Goal: Task Accomplishment & Management: Complete application form

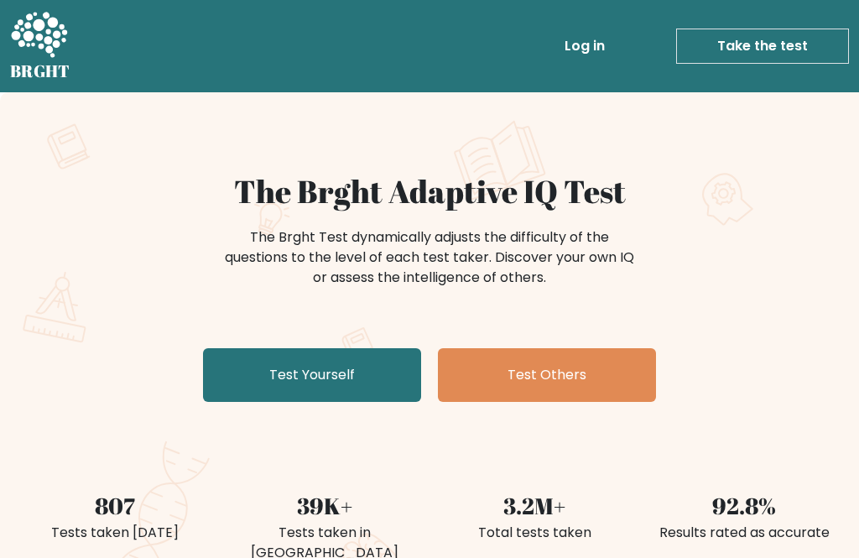
click at [358, 364] on link "Test Yourself" at bounding box center [312, 375] width 218 height 54
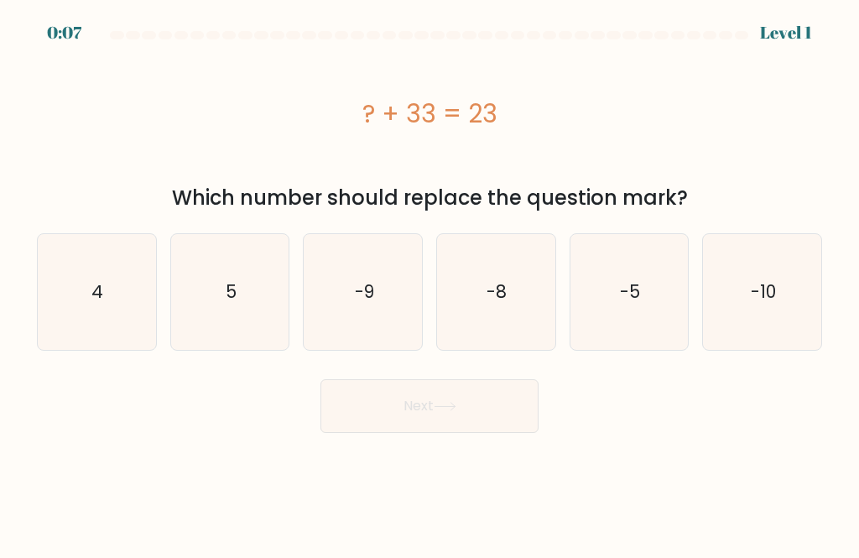
click at [344, 305] on icon "-9" at bounding box center [363, 292] width 116 height 116
click at [430, 284] on input "c. -9" at bounding box center [430, 281] width 1 height 4
radio input "true"
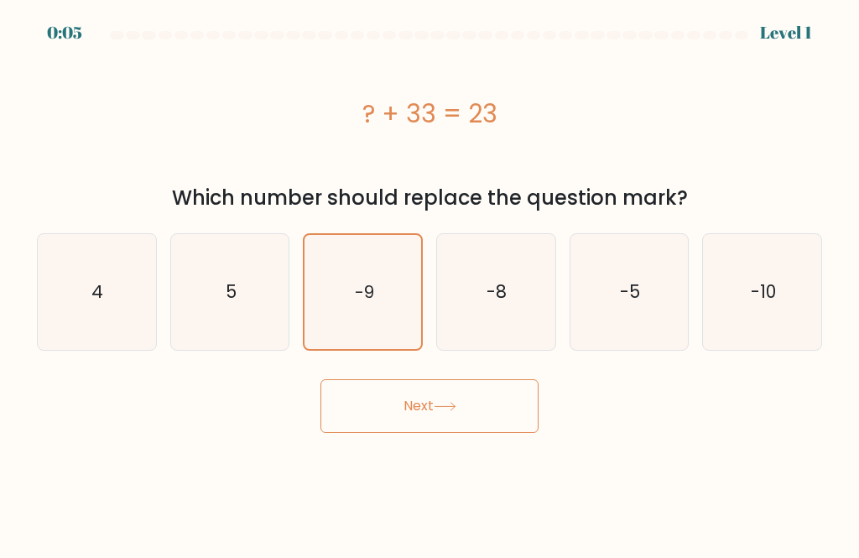
click at [494, 421] on button "Next" at bounding box center [430, 406] width 218 height 54
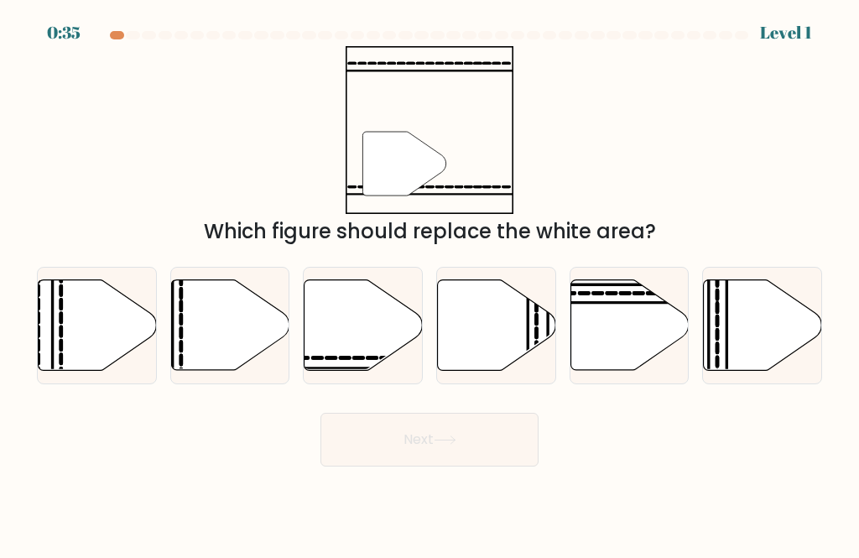
click at [362, 344] on icon at bounding box center [364, 324] width 118 height 91
click at [430, 284] on input "c." at bounding box center [430, 281] width 1 height 4
radio input "true"
click at [363, 342] on icon at bounding box center [363, 324] width 117 height 89
click at [430, 284] on input "c." at bounding box center [430, 281] width 1 height 4
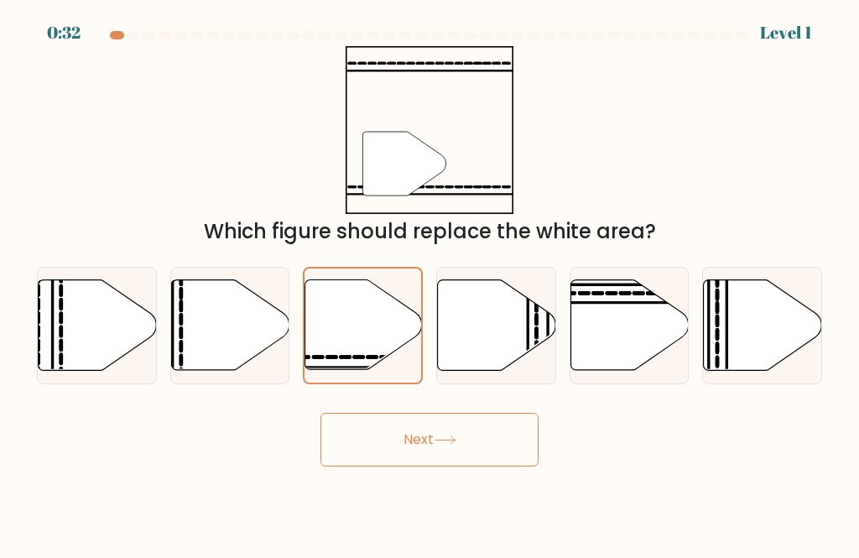
click at [461, 463] on button "Next" at bounding box center [430, 440] width 218 height 54
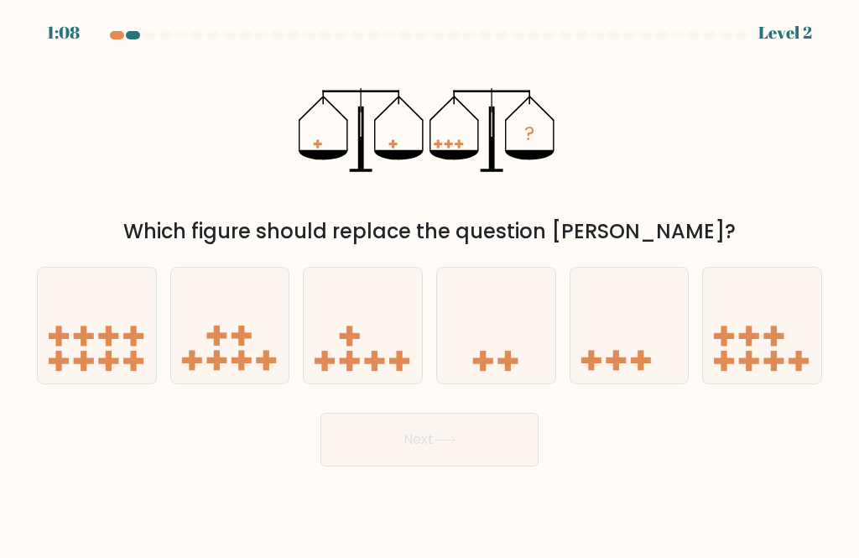
click at [652, 374] on icon at bounding box center [630, 325] width 118 height 98
click at [431, 284] on input "e." at bounding box center [430, 281] width 1 height 4
radio input "true"
click at [497, 441] on button "Next" at bounding box center [430, 440] width 218 height 54
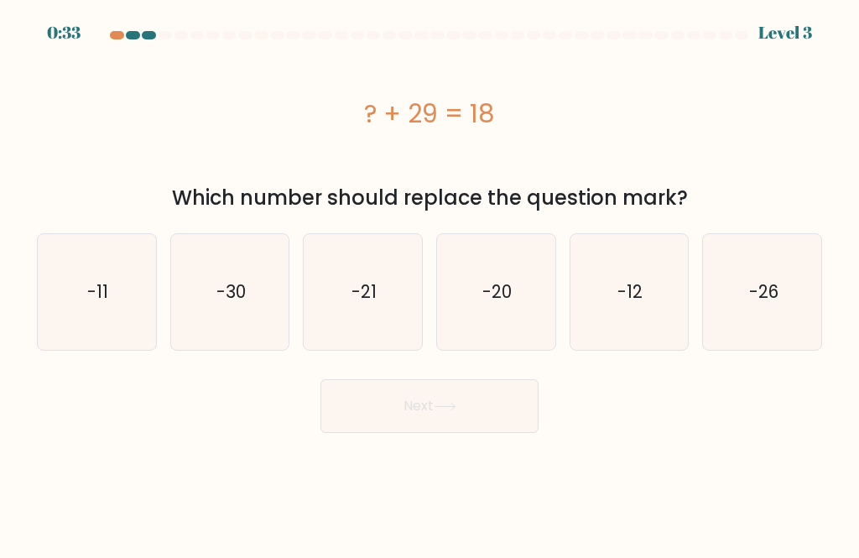
click at [95, 287] on text "-11" at bounding box center [97, 291] width 21 height 24
click at [430, 284] on input "a. -11" at bounding box center [430, 281] width 1 height 4
radio input "true"
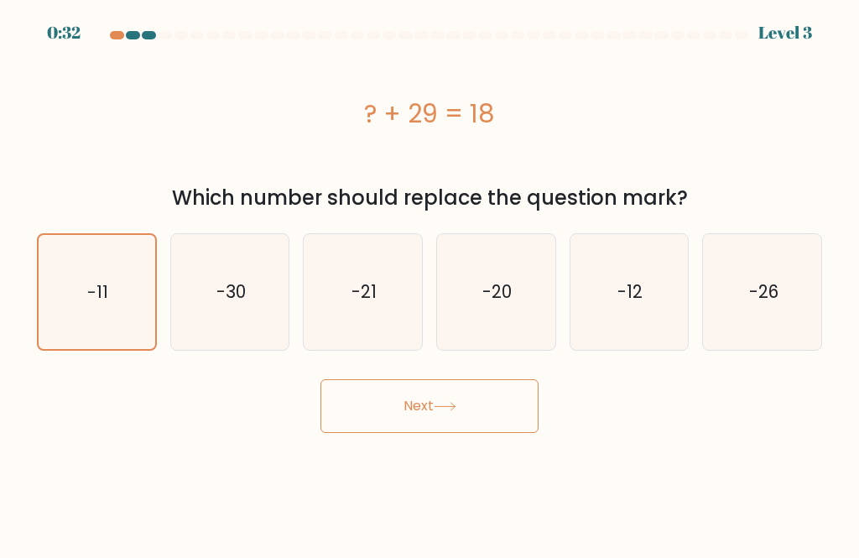
click at [483, 411] on button "Next" at bounding box center [430, 406] width 218 height 54
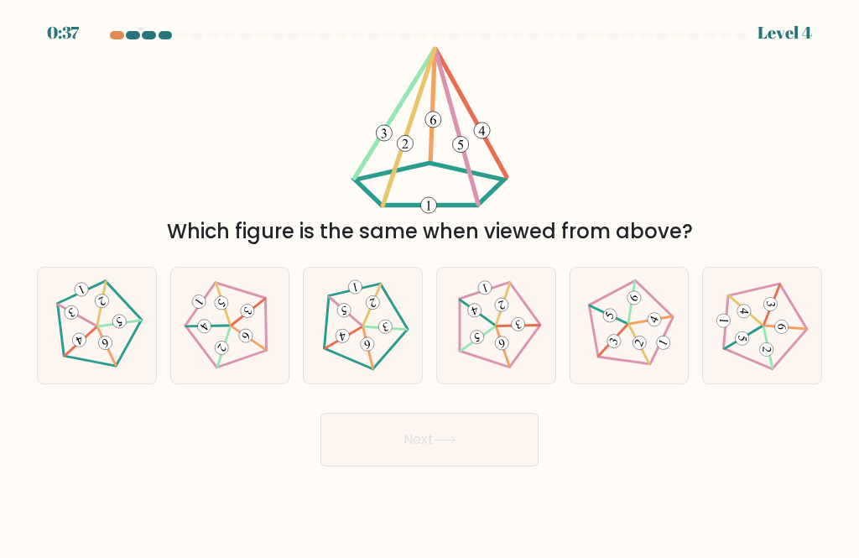
click at [116, 360] on icon at bounding box center [96, 325] width 92 height 92
click at [430, 284] on input "a." at bounding box center [430, 281] width 1 height 4
radio input "true"
click at [487, 436] on button "Next" at bounding box center [430, 440] width 218 height 54
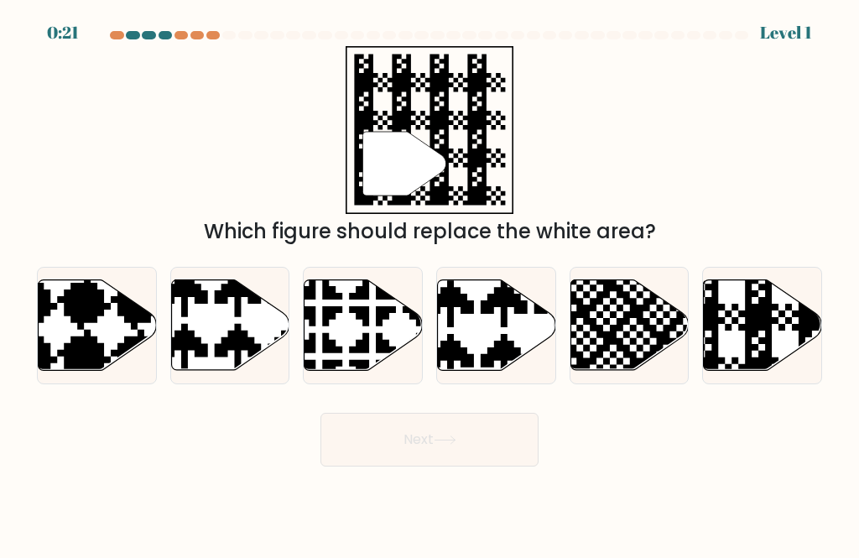
click at [781, 340] on icon at bounding box center [763, 324] width 118 height 91
click at [431, 284] on input "f." at bounding box center [430, 281] width 1 height 4
radio input "true"
click at [488, 467] on button "Next" at bounding box center [430, 440] width 218 height 54
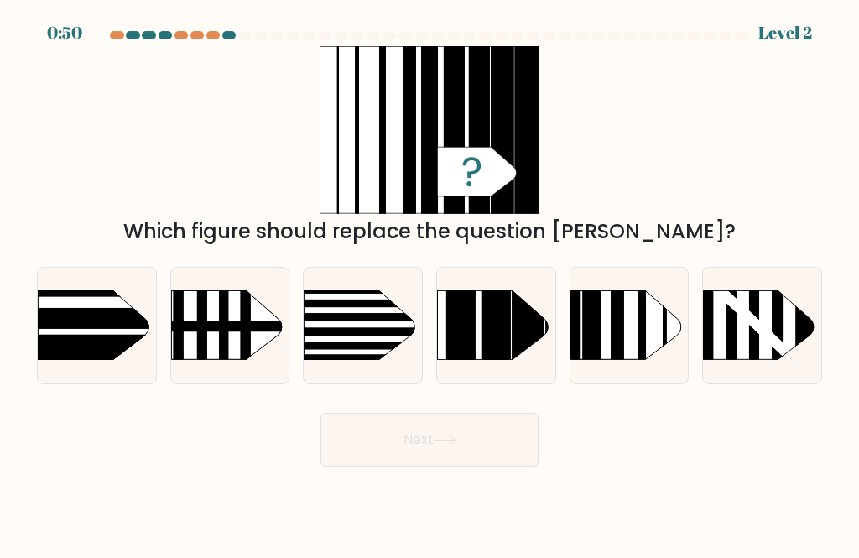
click at [521, 332] on rect at bounding box center [528, 266] width 32 height 234
click at [431, 284] on input "d." at bounding box center [430, 281] width 1 height 4
radio input "true"
click at [468, 465] on button "Next" at bounding box center [430, 440] width 218 height 54
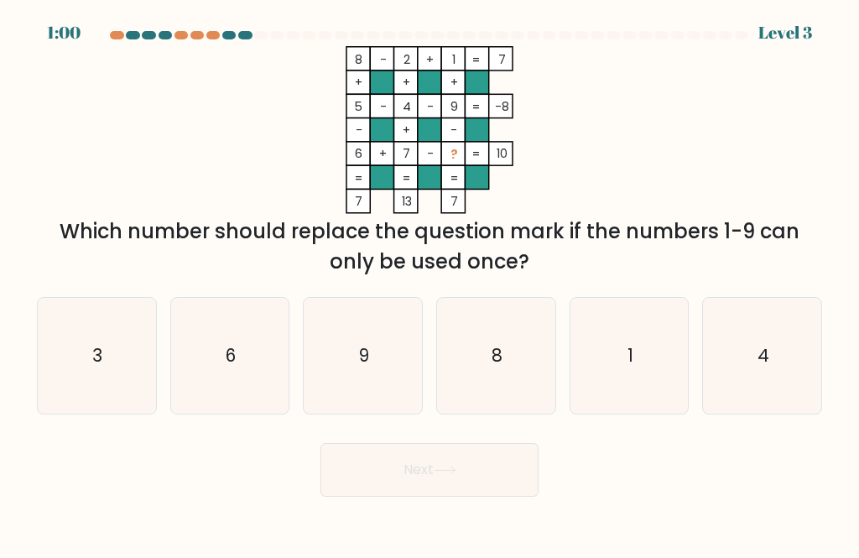
click at [79, 348] on icon "3" at bounding box center [97, 356] width 116 height 116
click at [430, 284] on input "a. 3" at bounding box center [430, 281] width 1 height 4
radio input "true"
click at [486, 487] on button "Next" at bounding box center [430, 470] width 218 height 54
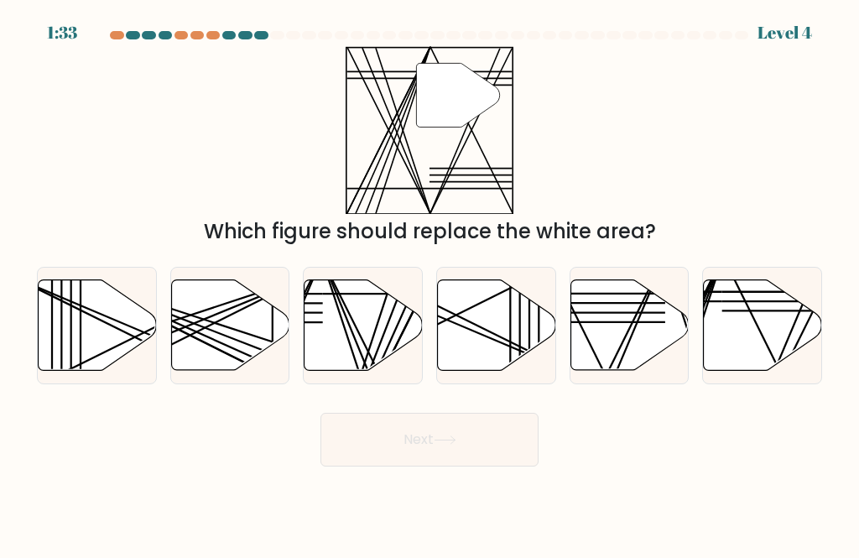
click at [793, 348] on icon at bounding box center [763, 324] width 118 height 91
click at [431, 284] on input "f." at bounding box center [430, 281] width 1 height 4
radio input "true"
click at [503, 451] on button "Next" at bounding box center [430, 440] width 218 height 54
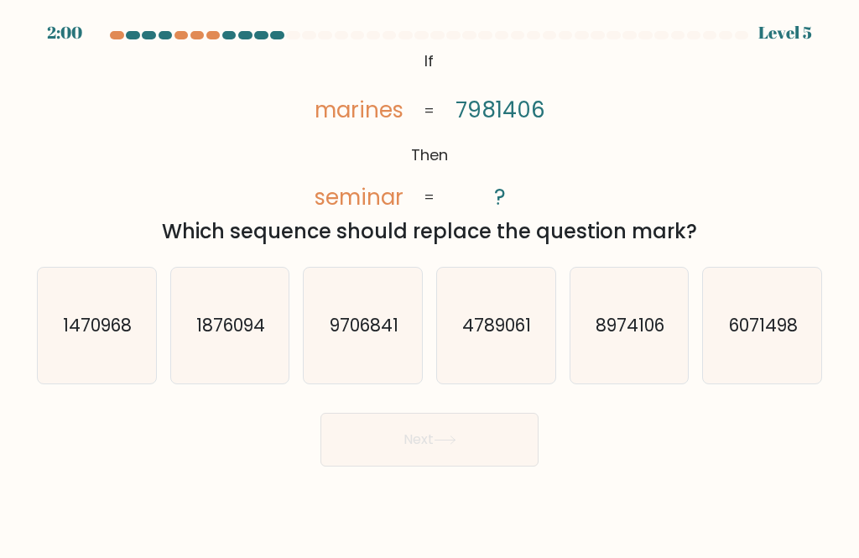
click at [792, 337] on text "6071498" at bounding box center [763, 325] width 69 height 24
click at [431, 284] on input "f. 6071498" at bounding box center [430, 281] width 1 height 4
radio input "true"
click at [468, 460] on button "Next" at bounding box center [430, 440] width 218 height 54
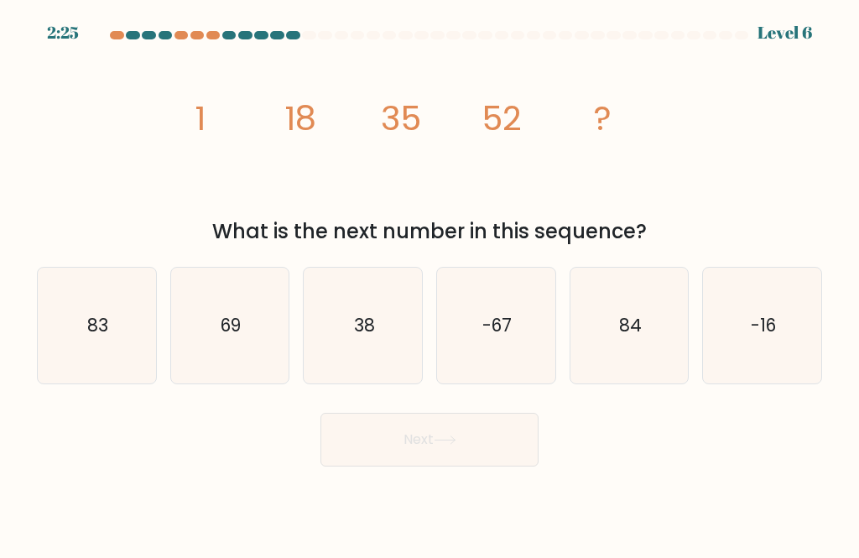
click at [241, 337] on text "69" at bounding box center [231, 325] width 20 height 24
click at [430, 284] on input "b. 69" at bounding box center [430, 281] width 1 height 4
radio input "true"
click at [510, 467] on button "Next" at bounding box center [430, 440] width 218 height 54
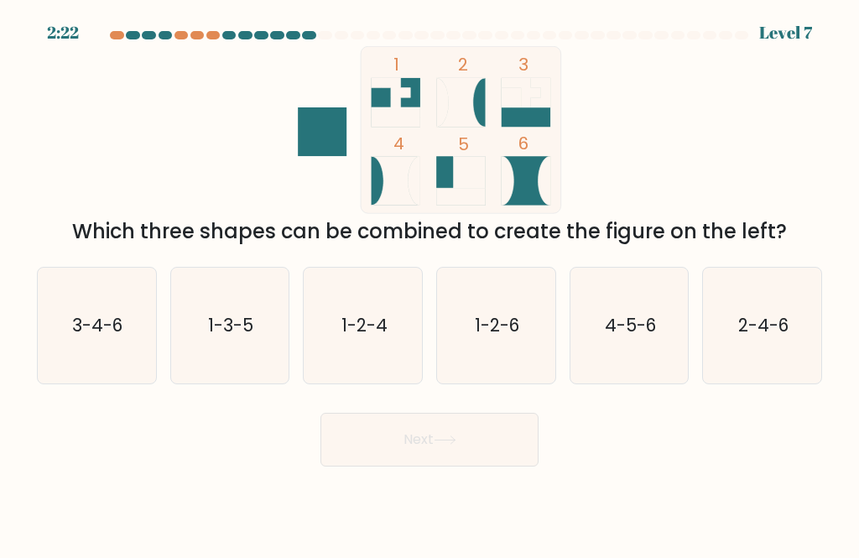
click at [379, 332] on text "1-2-4" at bounding box center [365, 325] width 46 height 24
click at [430, 284] on input "c. 1-2-4" at bounding box center [430, 281] width 1 height 4
radio input "true"
click at [237, 337] on text "1-3-5" at bounding box center [230, 325] width 45 height 24
click at [430, 284] on input "b. 1-3-5" at bounding box center [430, 281] width 1 height 4
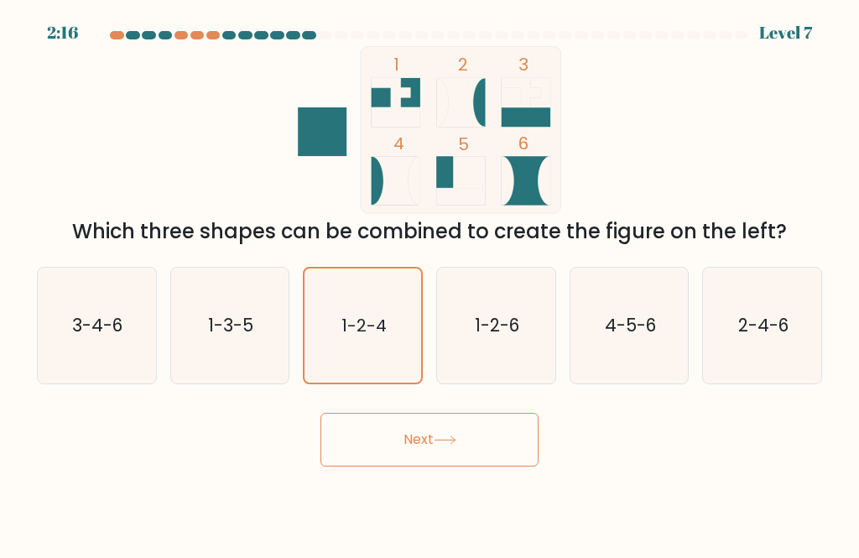
radio input "true"
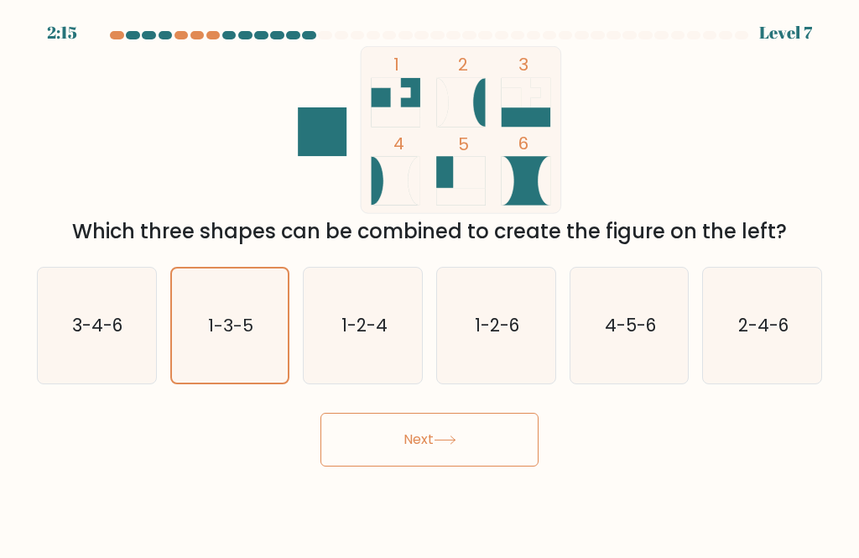
click at [483, 463] on button "Next" at bounding box center [430, 440] width 218 height 54
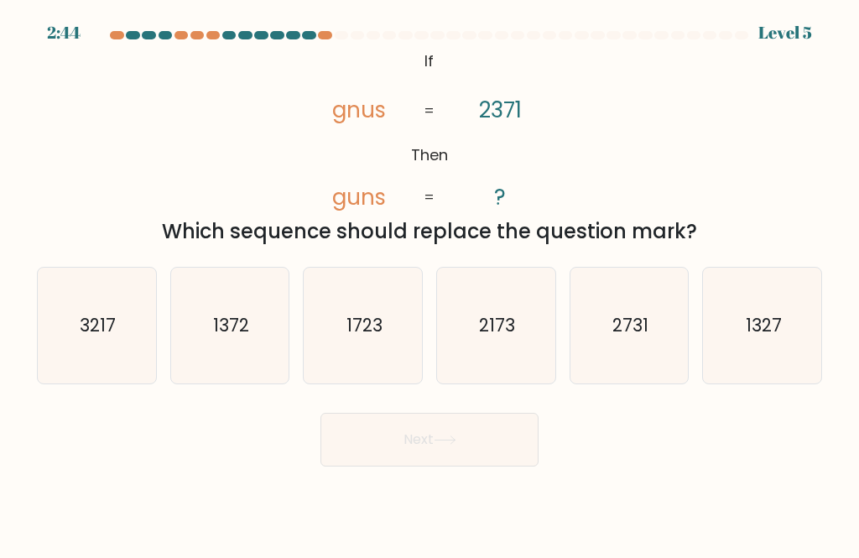
click at [642, 356] on icon "2731" at bounding box center [630, 326] width 116 height 116
click at [431, 284] on input "e. 2731" at bounding box center [430, 281] width 1 height 4
radio input "true"
click at [495, 454] on button "Next" at bounding box center [430, 440] width 218 height 54
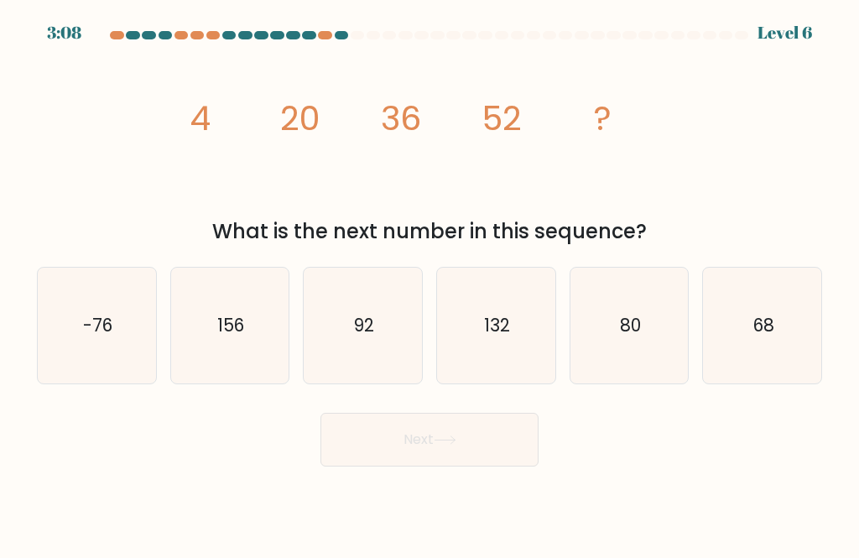
click at [801, 337] on icon "68" at bounding box center [763, 326] width 116 height 116
click at [431, 284] on input "f. 68" at bounding box center [430, 281] width 1 height 4
radio input "true"
click at [499, 459] on button "Next" at bounding box center [430, 440] width 218 height 54
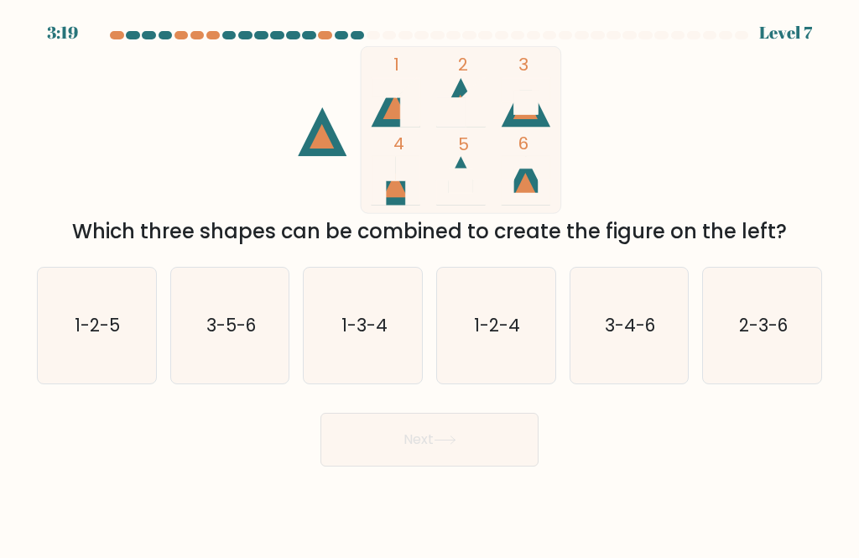
click at [652, 337] on text "3-4-6" at bounding box center [630, 325] width 50 height 24
click at [431, 284] on input "e. 3-4-6" at bounding box center [430, 281] width 1 height 4
radio input "true"
click at [499, 453] on button "Next" at bounding box center [430, 440] width 218 height 54
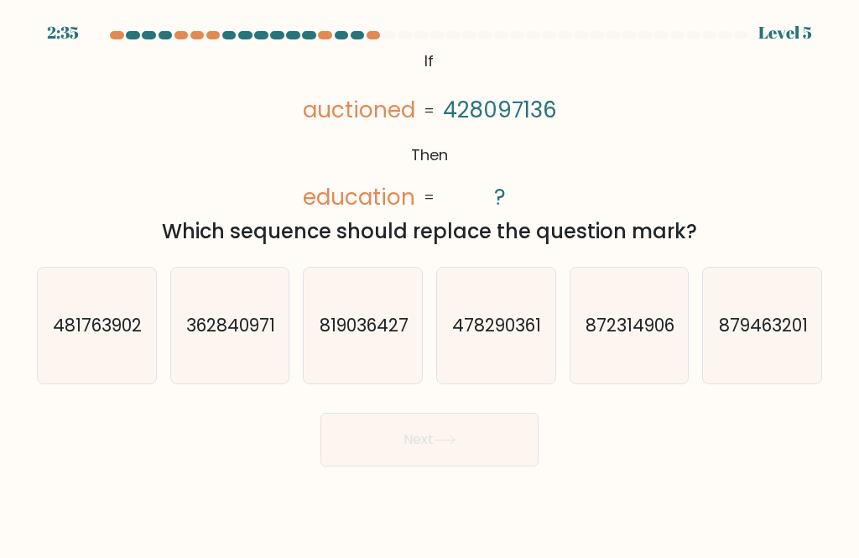
click at [258, 337] on text "362840971" at bounding box center [230, 325] width 89 height 24
click at [430, 284] on input "b. 362840971" at bounding box center [430, 281] width 1 height 4
radio input "true"
click at [509, 467] on button "Next" at bounding box center [430, 440] width 218 height 54
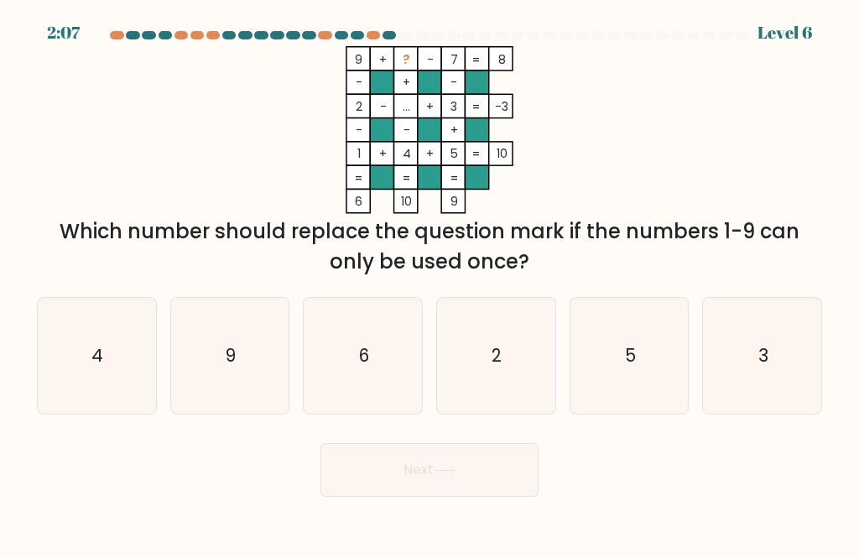
click at [380, 404] on icon "6" at bounding box center [363, 356] width 116 height 116
click at [430, 284] on input "c. 6" at bounding box center [430, 281] width 1 height 4
radio input "true"
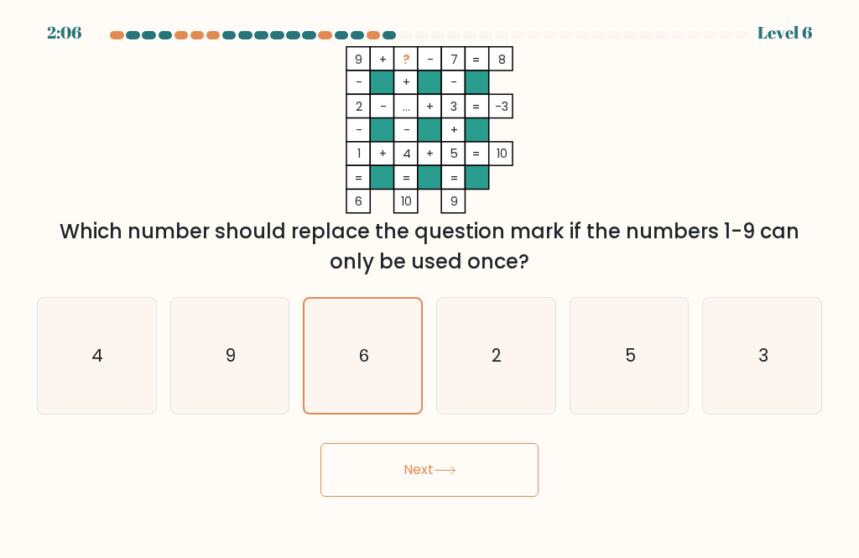
click at [480, 491] on button "Next" at bounding box center [430, 470] width 218 height 54
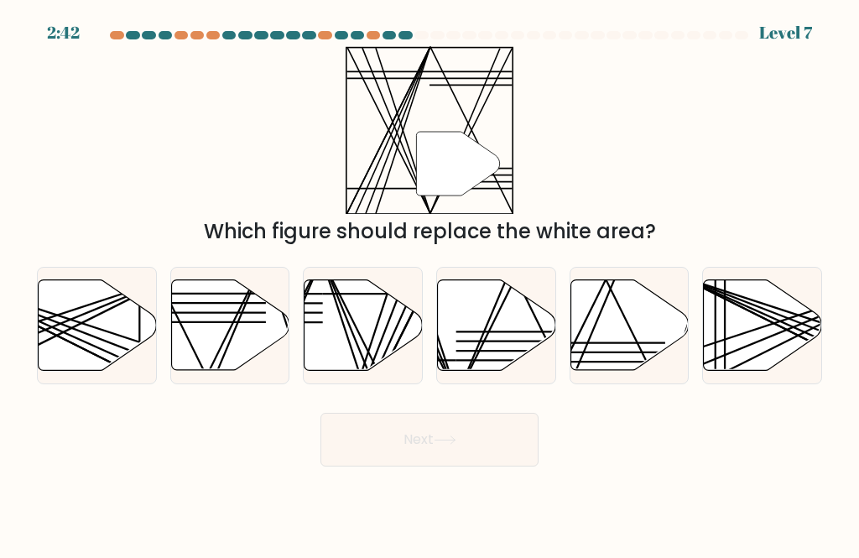
click at [497, 346] on icon at bounding box center [497, 324] width 118 height 91
click at [431, 284] on input "d." at bounding box center [430, 281] width 1 height 4
radio input "true"
click at [483, 459] on button "Next" at bounding box center [430, 440] width 218 height 54
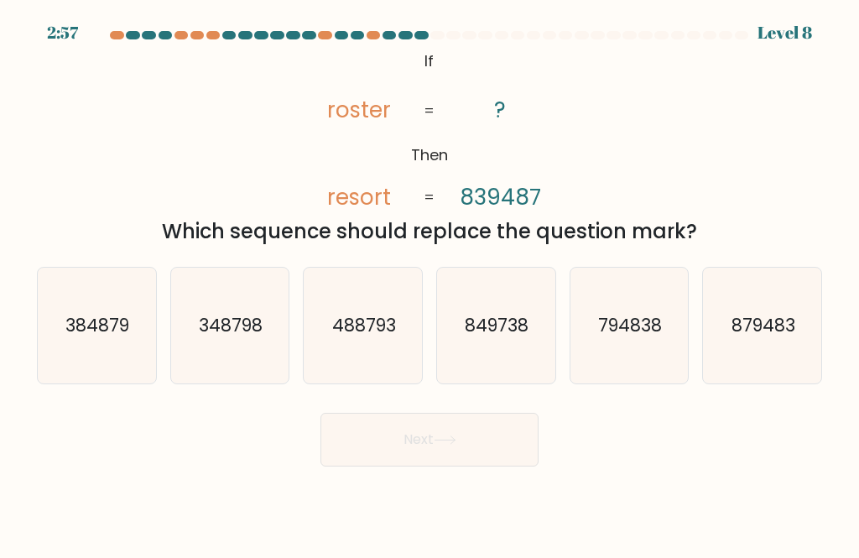
click at [524, 337] on text "849738" at bounding box center [498, 325] width 64 height 24
click at [431, 284] on input "d. 849738" at bounding box center [430, 281] width 1 height 4
radio input "true"
click at [507, 452] on button "Next" at bounding box center [430, 440] width 218 height 54
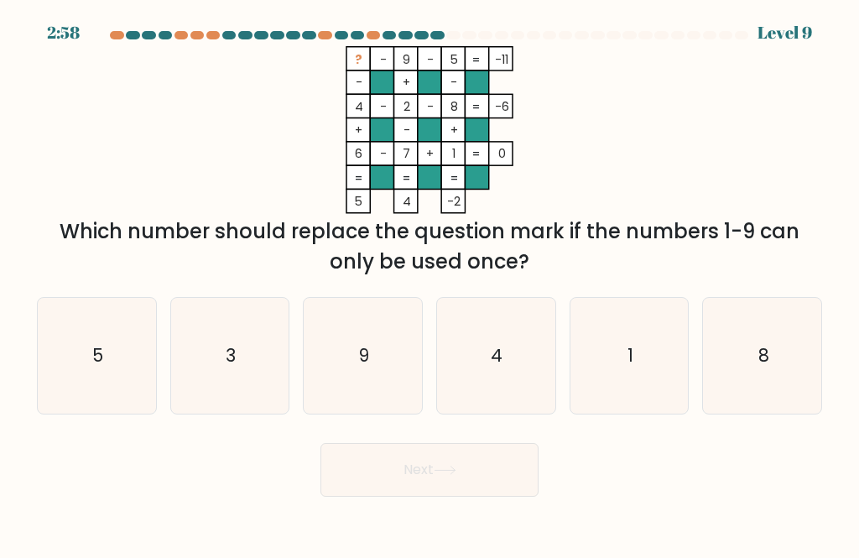
click at [235, 393] on icon "3" at bounding box center [230, 356] width 116 height 116
click at [430, 284] on input "b. 3" at bounding box center [430, 281] width 1 height 4
radio input "true"
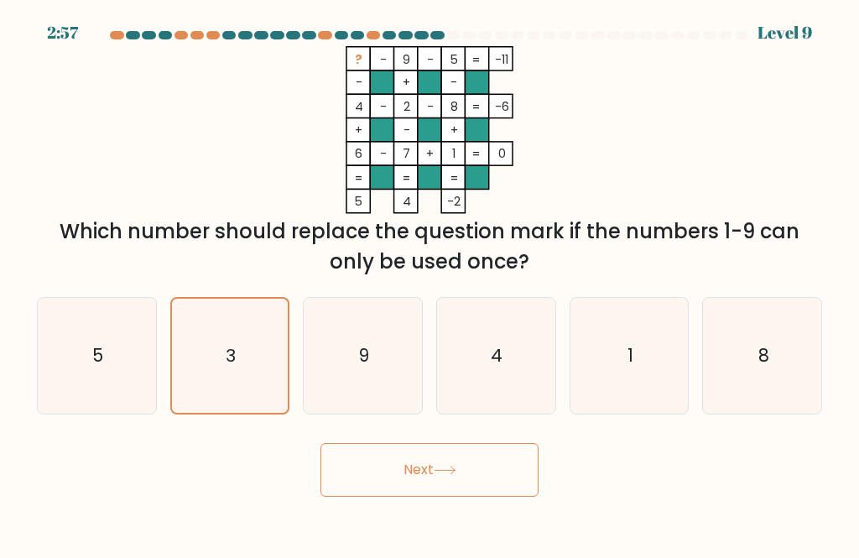
click at [457, 475] on icon at bounding box center [445, 470] width 23 height 9
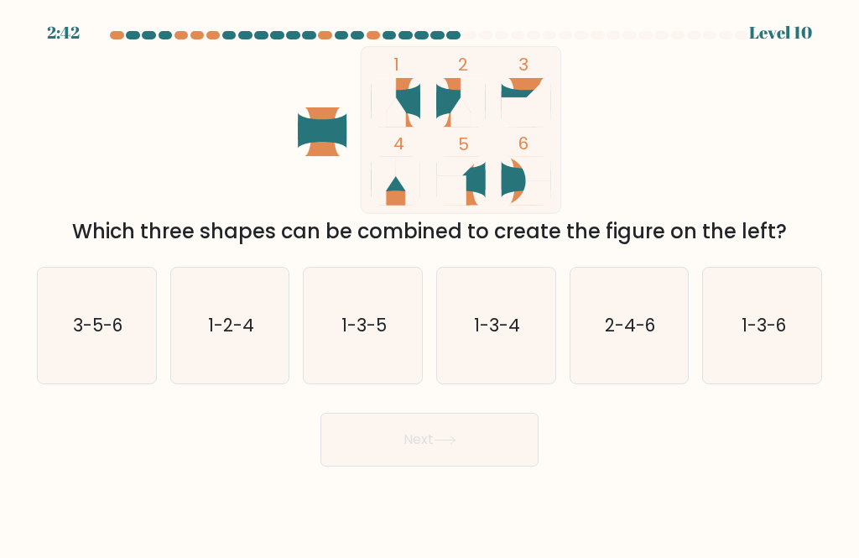
click at [275, 341] on icon "1-2-4" at bounding box center [230, 326] width 116 height 116
click at [430, 284] on input "b. 1-2-4" at bounding box center [430, 281] width 1 height 4
radio input "true"
click at [487, 467] on button "Next" at bounding box center [430, 440] width 218 height 54
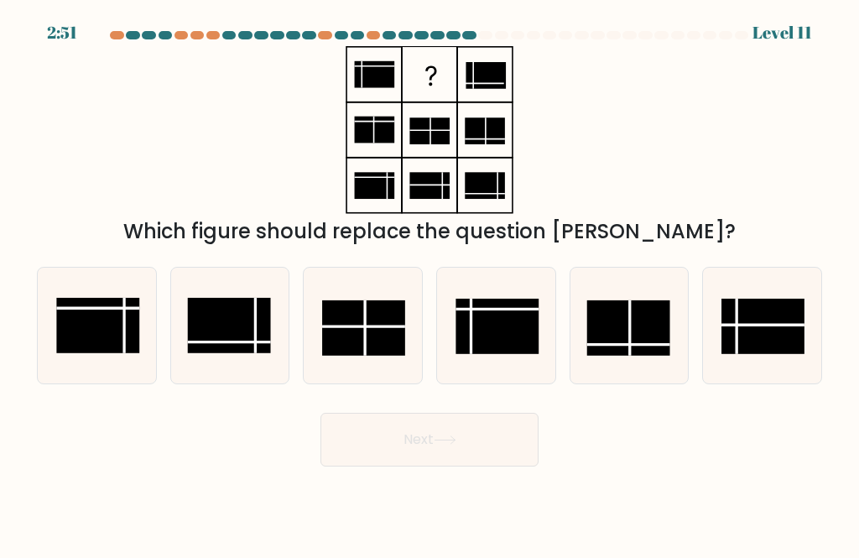
click at [785, 350] on rect at bounding box center [763, 326] width 83 height 55
click at [431, 284] on input "f." at bounding box center [430, 281] width 1 height 4
radio input "true"
click at [496, 452] on button "Next" at bounding box center [430, 440] width 218 height 54
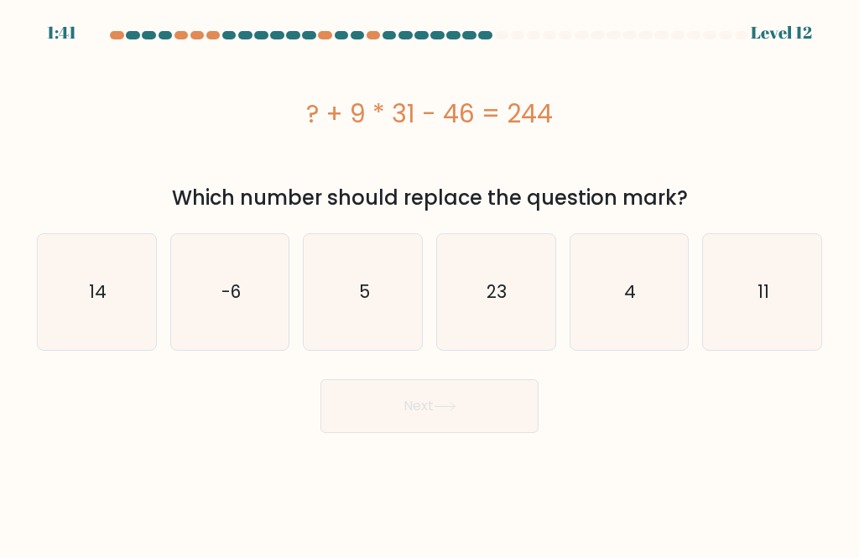
click at [463, 418] on button "Next" at bounding box center [430, 406] width 218 height 54
click at [381, 306] on icon "5" at bounding box center [363, 292] width 116 height 116
click at [430, 284] on input "c. 5" at bounding box center [430, 281] width 1 height 4
radio input "true"
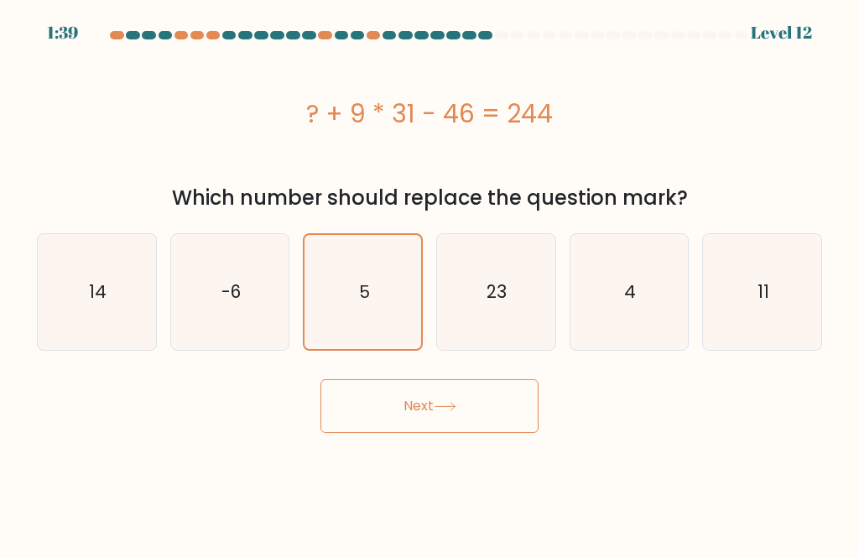
click at [493, 424] on button "Next" at bounding box center [430, 406] width 218 height 54
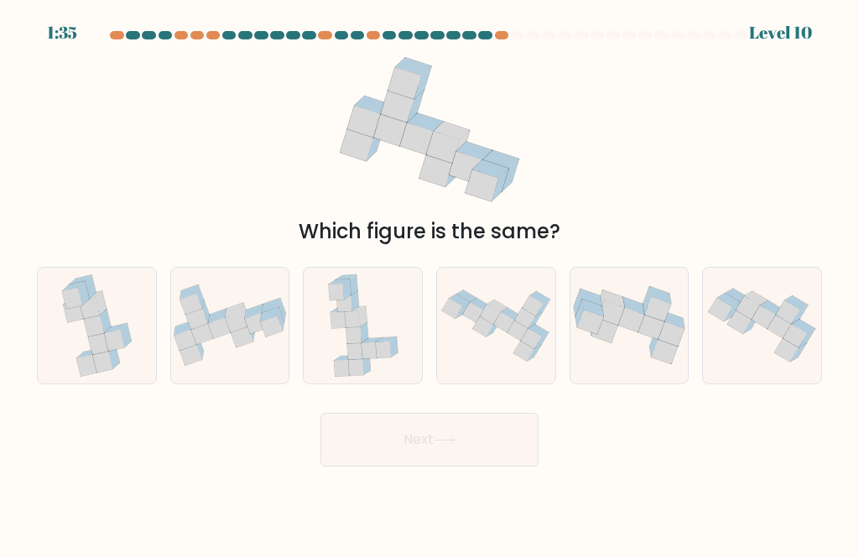
click at [551, 311] on icon at bounding box center [496, 326] width 118 height 84
click at [431, 284] on input "d." at bounding box center [430, 281] width 1 height 4
radio input "true"
click at [476, 467] on button "Next" at bounding box center [430, 440] width 218 height 54
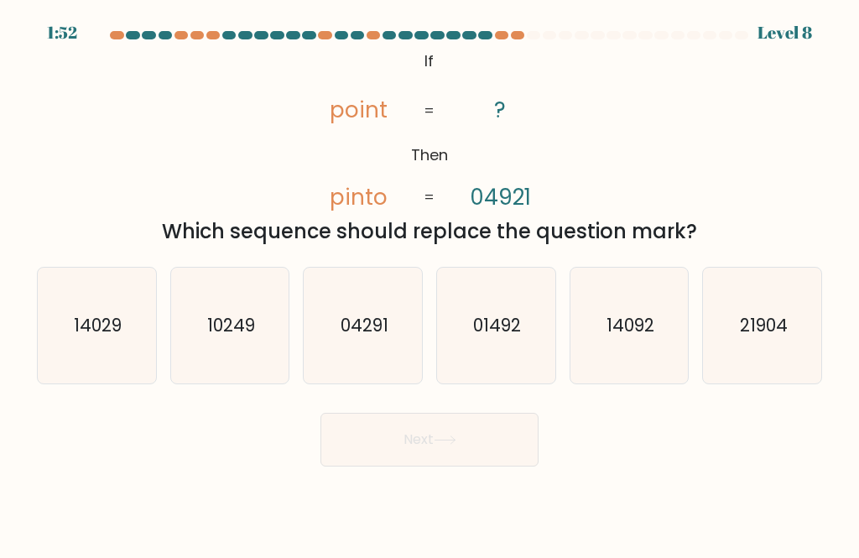
click at [530, 338] on icon "01492" at bounding box center [496, 326] width 116 height 116
click at [431, 284] on input "d. 01492" at bounding box center [430, 281] width 1 height 4
radio input "true"
click at [495, 457] on button "Next" at bounding box center [430, 440] width 218 height 54
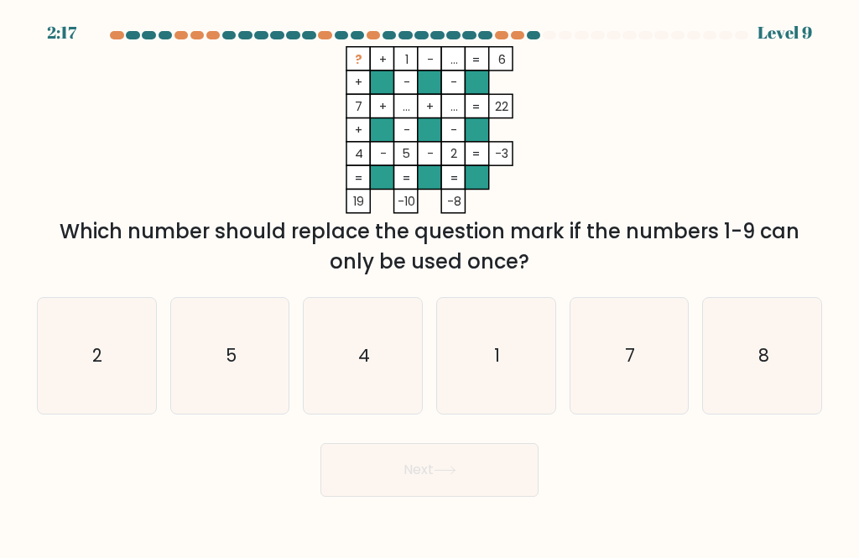
click at [777, 394] on icon "8" at bounding box center [763, 356] width 116 height 116
click at [431, 284] on input "f. 8" at bounding box center [430, 281] width 1 height 4
radio input "true"
click at [462, 497] on button "Next" at bounding box center [430, 470] width 218 height 54
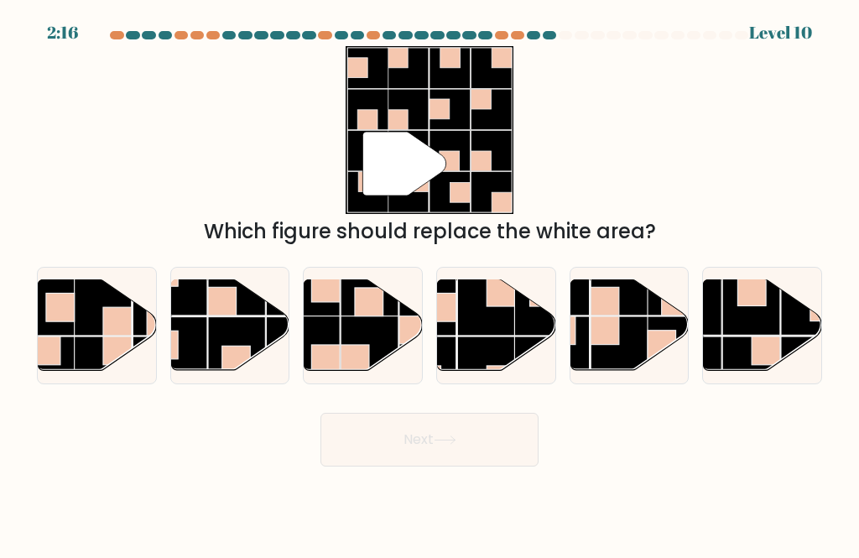
click at [393, 346] on rect at bounding box center [371, 345] width 58 height 58
click at [430, 284] on input "c." at bounding box center [430, 281] width 1 height 4
radio input "true"
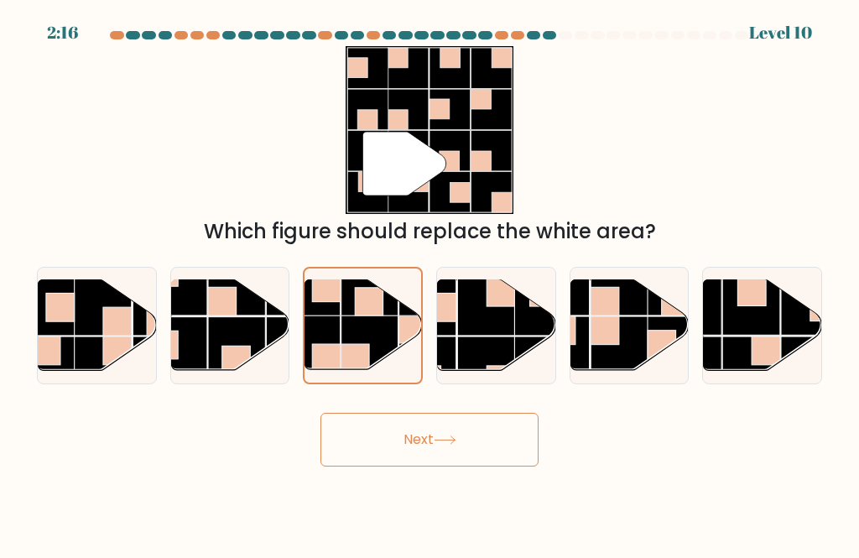
click at [473, 452] on button "Next" at bounding box center [430, 440] width 218 height 54
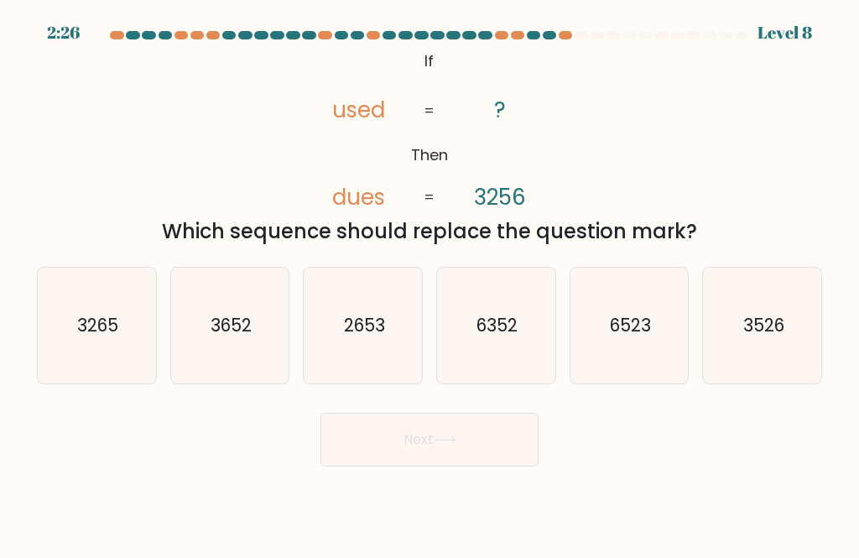
click at [76, 344] on icon "3265" at bounding box center [97, 326] width 116 height 116
click at [430, 284] on input "a. 3265" at bounding box center [430, 281] width 1 height 4
radio input "true"
click at [530, 464] on button "Next" at bounding box center [430, 440] width 218 height 54
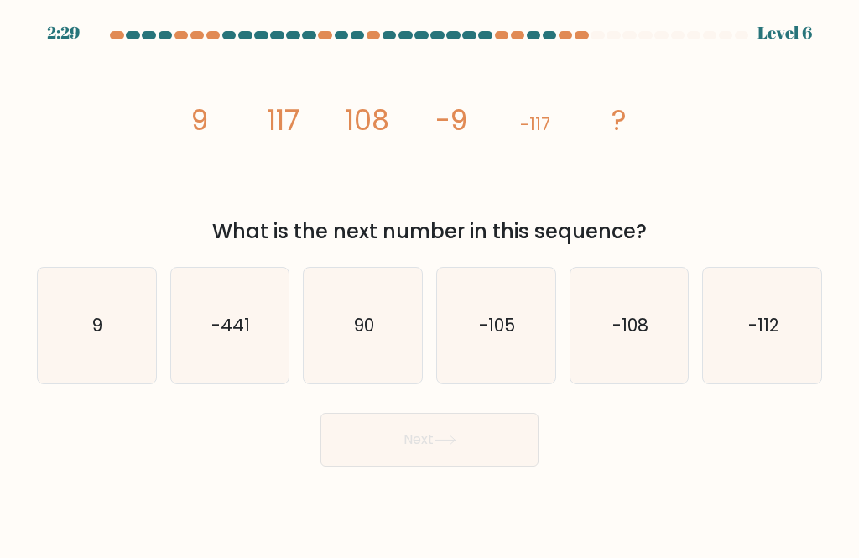
click at [634, 337] on text "-108" at bounding box center [631, 325] width 36 height 24
click at [431, 284] on input "e. -108" at bounding box center [430, 281] width 1 height 4
radio input "true"
click at [478, 467] on button "Next" at bounding box center [430, 440] width 218 height 54
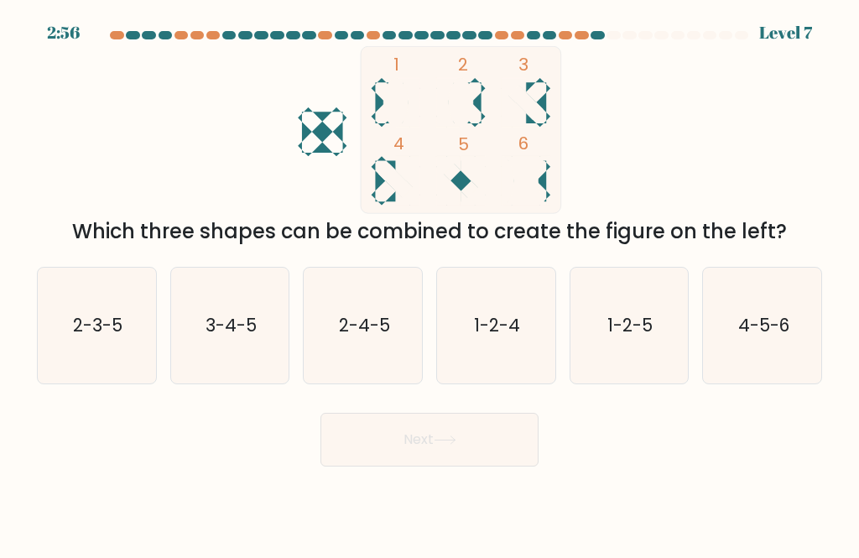
click at [241, 333] on text "3-4-5" at bounding box center [231, 325] width 51 height 24
click at [430, 284] on input "b. 3-4-5" at bounding box center [430, 281] width 1 height 4
radio input "true"
click at [483, 451] on button "Next" at bounding box center [430, 440] width 218 height 54
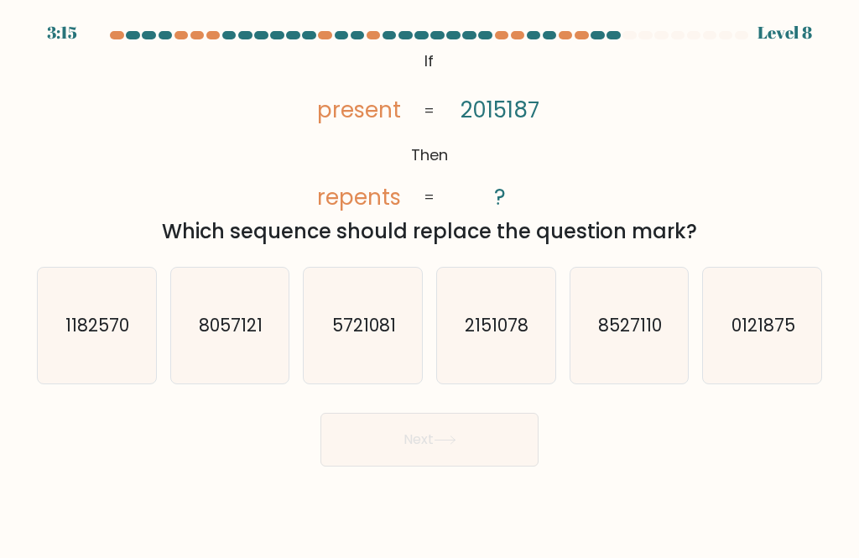
click at [785, 337] on text "0121875" at bounding box center [764, 325] width 64 height 24
click at [431, 284] on input "f. 0121875" at bounding box center [430, 281] width 1 height 4
radio input "true"
click at [473, 457] on button "Next" at bounding box center [430, 440] width 218 height 54
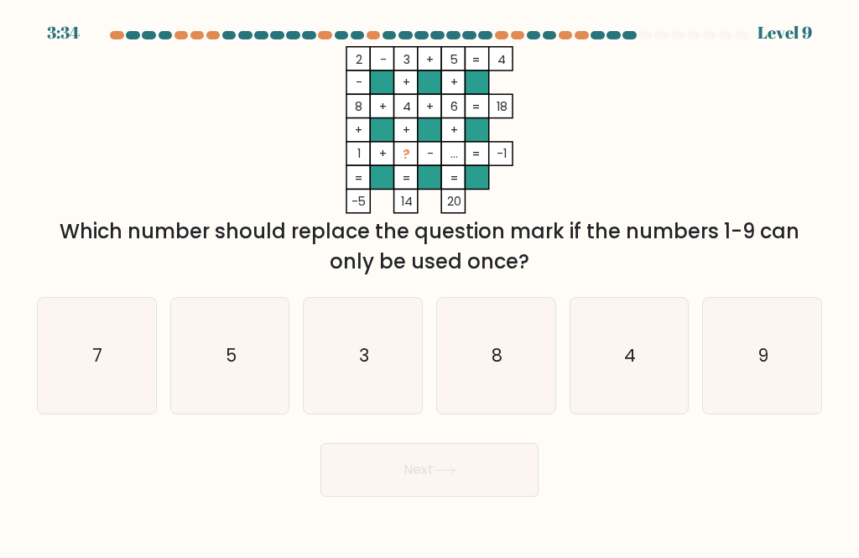
click at [91, 386] on icon "7" at bounding box center [97, 356] width 116 height 116
click at [430, 284] on input "a. 7" at bounding box center [430, 281] width 1 height 4
radio input "true"
click at [471, 493] on button "Next" at bounding box center [430, 470] width 218 height 54
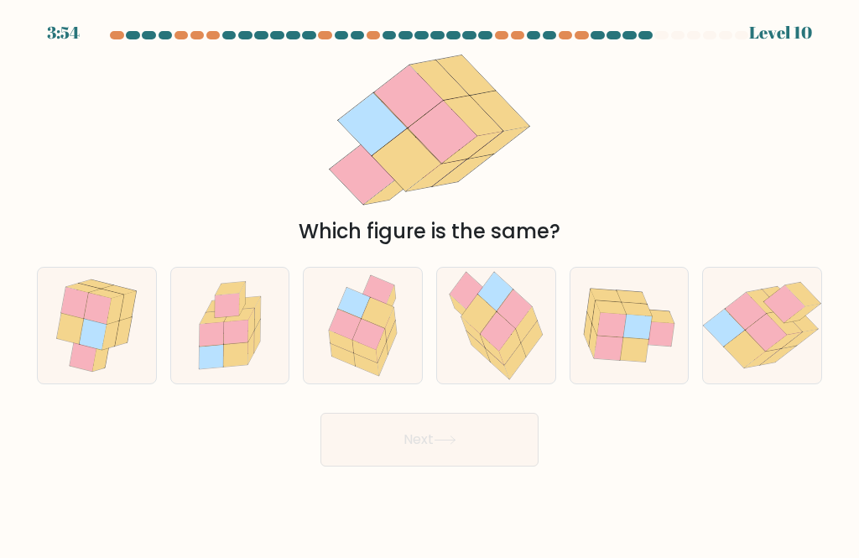
click at [486, 334] on icon at bounding box center [479, 314] width 35 height 39
click at [431, 284] on input "d." at bounding box center [430, 281] width 1 height 4
radio input "true"
click at [473, 442] on button "Next" at bounding box center [430, 440] width 218 height 54
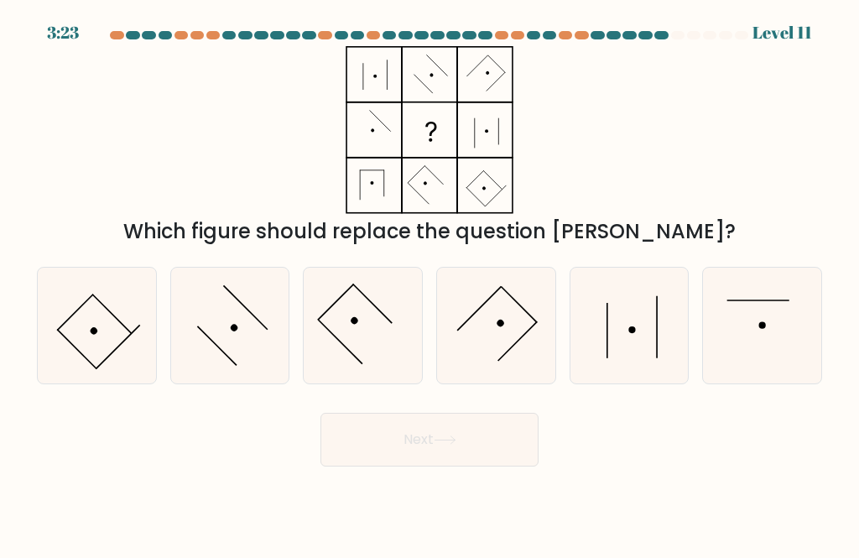
click at [655, 341] on icon at bounding box center [630, 326] width 116 height 116
click at [431, 284] on input "e." at bounding box center [430, 281] width 1 height 4
radio input "true"
click at [500, 452] on button "Next" at bounding box center [430, 440] width 218 height 54
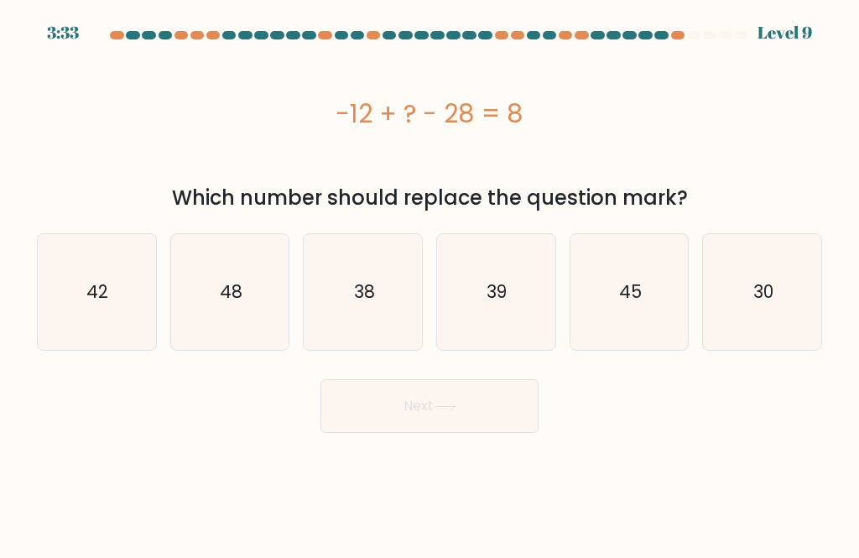
click at [234, 300] on text "48" at bounding box center [231, 291] width 23 height 24
click at [430, 284] on input "b. 48" at bounding box center [430, 281] width 1 height 4
radio input "true"
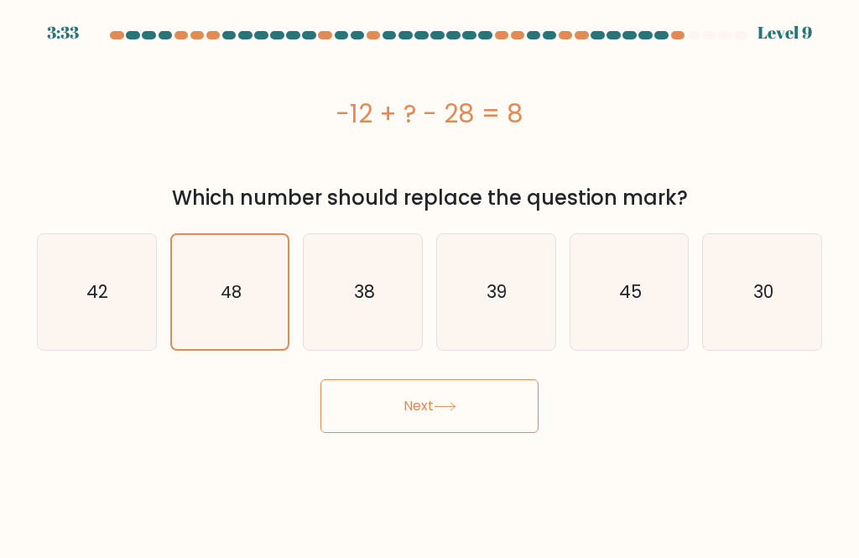
click at [478, 422] on button "Next" at bounding box center [430, 406] width 218 height 54
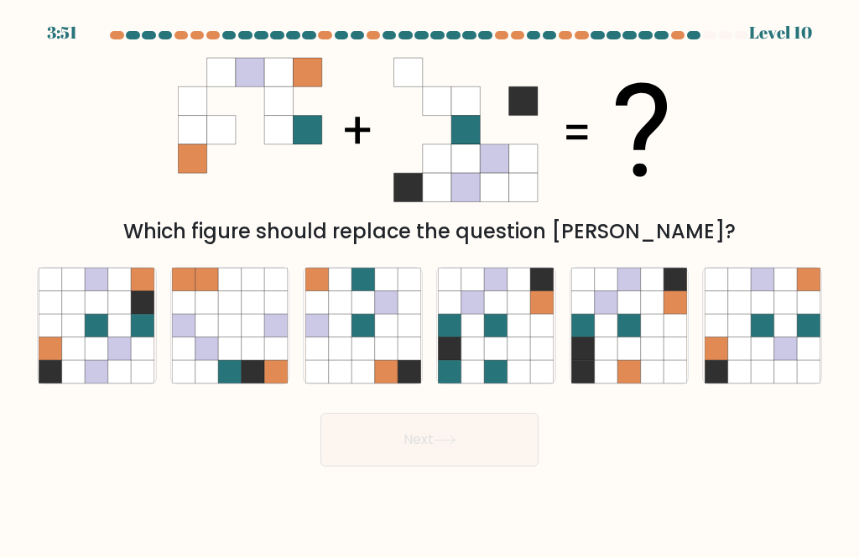
click at [114, 313] on icon at bounding box center [119, 301] width 23 height 23
click at [430, 284] on input "a." at bounding box center [430, 281] width 1 height 4
radio input "true"
click at [462, 443] on button "Next" at bounding box center [430, 440] width 218 height 54
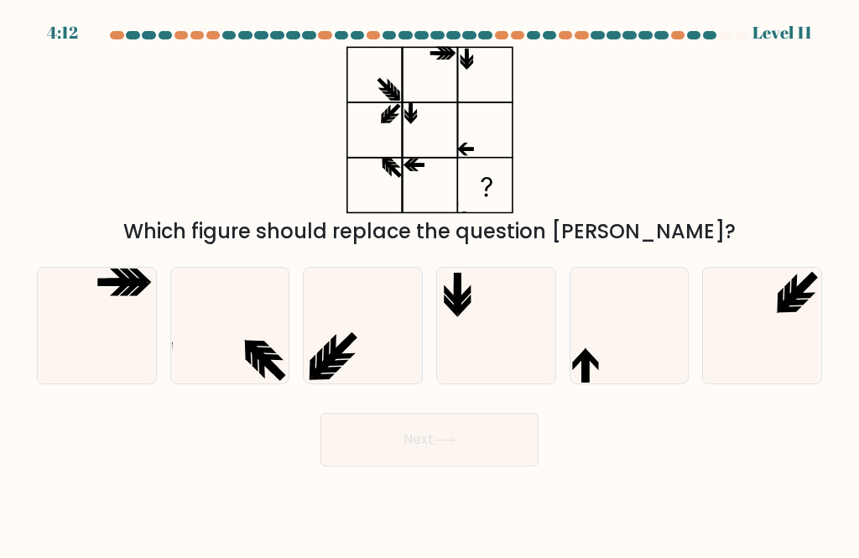
click at [639, 366] on icon at bounding box center [630, 326] width 116 height 116
click at [431, 284] on input "e." at bounding box center [430, 281] width 1 height 4
radio input "true"
click at [473, 464] on button "Next" at bounding box center [430, 440] width 218 height 54
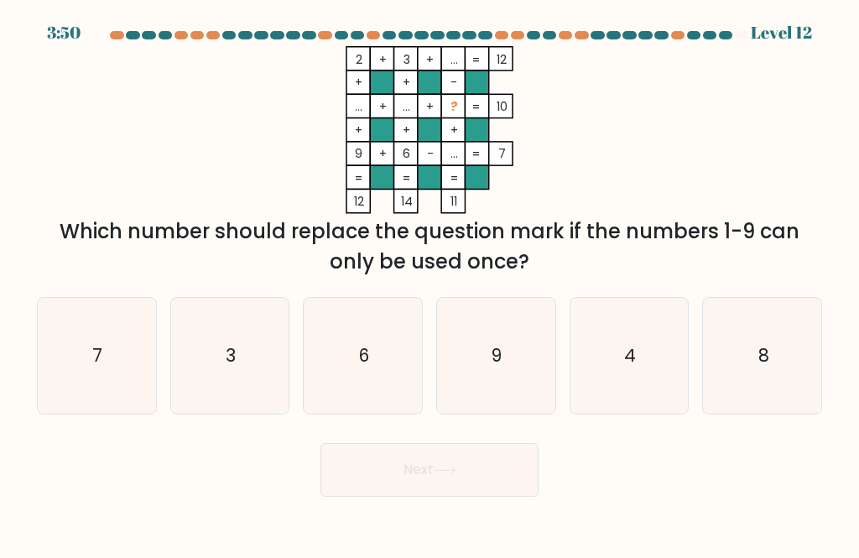
click at [235, 387] on icon "3" at bounding box center [230, 356] width 116 height 116
click at [430, 284] on input "b. 3" at bounding box center [430, 281] width 1 height 4
radio input "true"
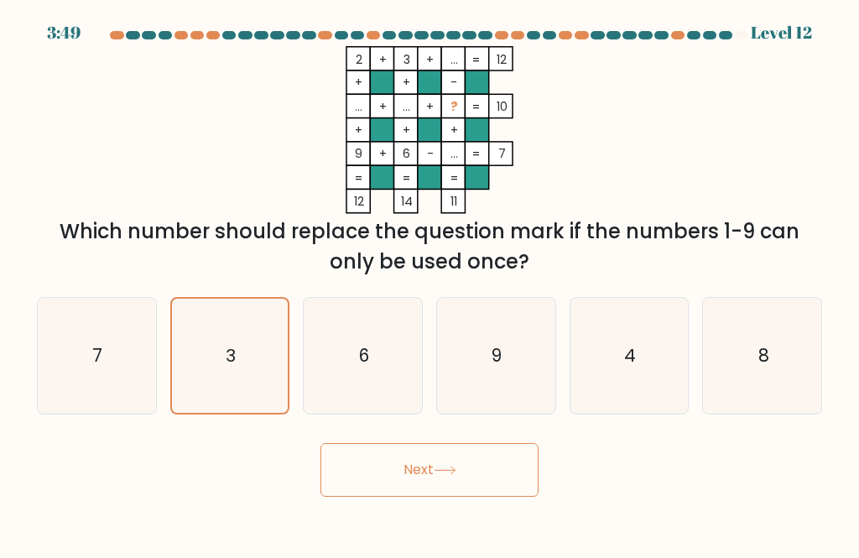
click at [483, 482] on button "Next" at bounding box center [430, 470] width 218 height 54
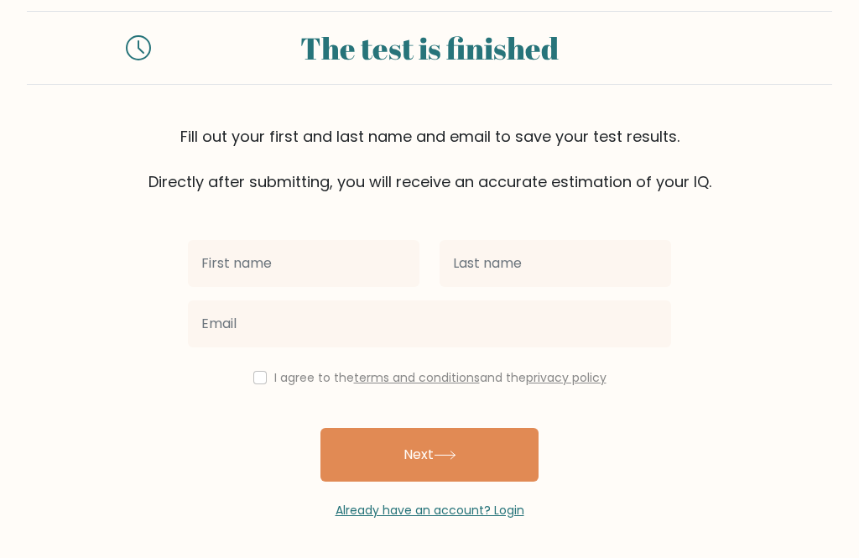
scroll to position [54, 0]
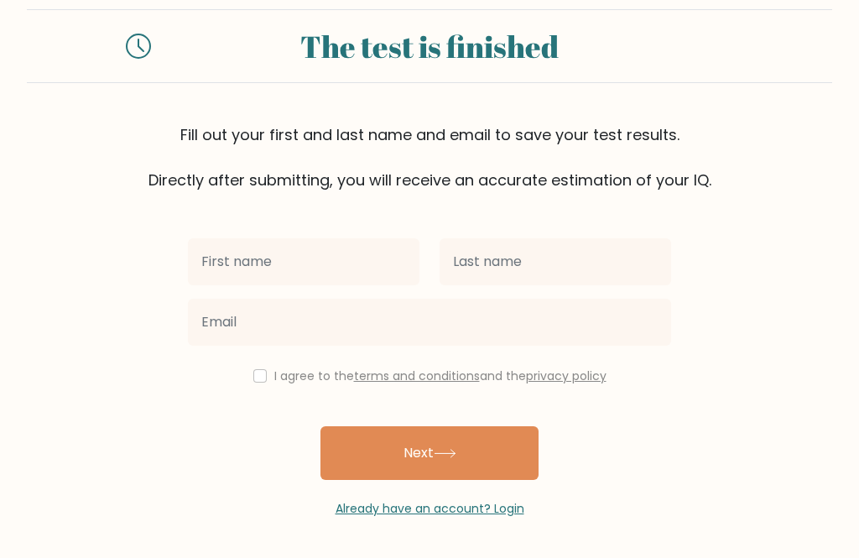
click at [467, 445] on button "Next" at bounding box center [430, 453] width 218 height 54
